Goal: Find specific page/section: Find specific page/section

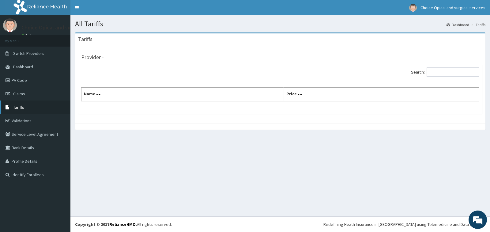
click at [23, 105] on span "Tariffs" at bounding box center [18, 107] width 11 height 6
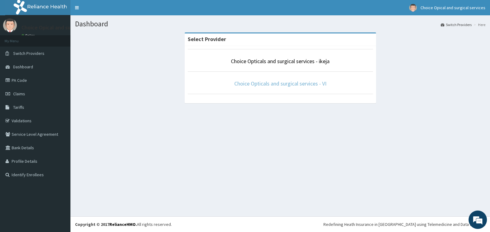
drag, startPoint x: 290, startPoint y: 86, endPoint x: 282, endPoint y: 85, distance: 8.3
click at [290, 85] on link "Choice Opticals and surgical services - VI" at bounding box center [280, 83] width 92 height 7
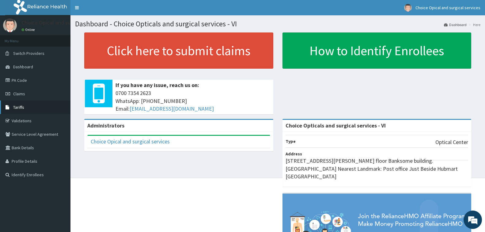
click at [19, 107] on span "Tariffs" at bounding box center [18, 107] width 11 height 6
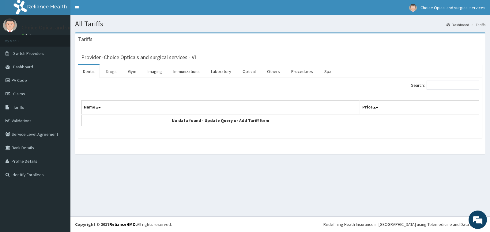
click at [107, 70] on link "Drugs" at bounding box center [111, 71] width 21 height 13
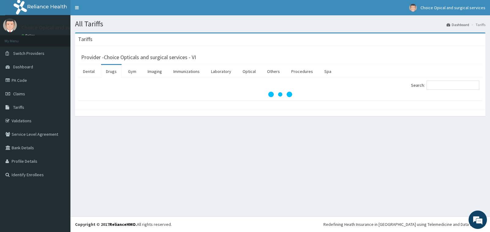
click at [109, 74] on link "Drugs" at bounding box center [111, 71] width 21 height 13
click at [111, 71] on link "Drugs" at bounding box center [111, 71] width 21 height 13
click at [447, 86] on input "Search:" at bounding box center [453, 85] width 53 height 9
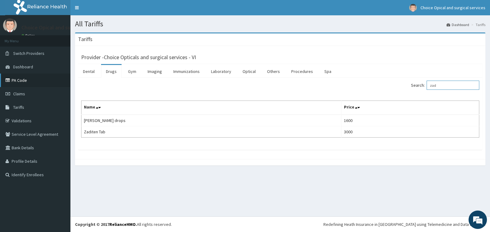
type input "zad"
click at [17, 80] on link "PA Code" at bounding box center [35, 80] width 70 height 13
